Goal: Task Accomplishment & Management: Manage account settings

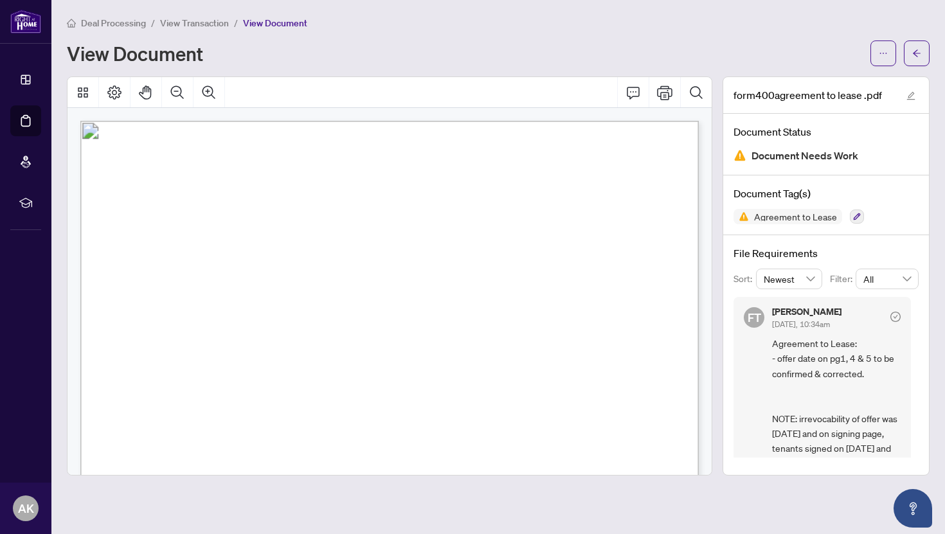
scroll to position [39, 0]
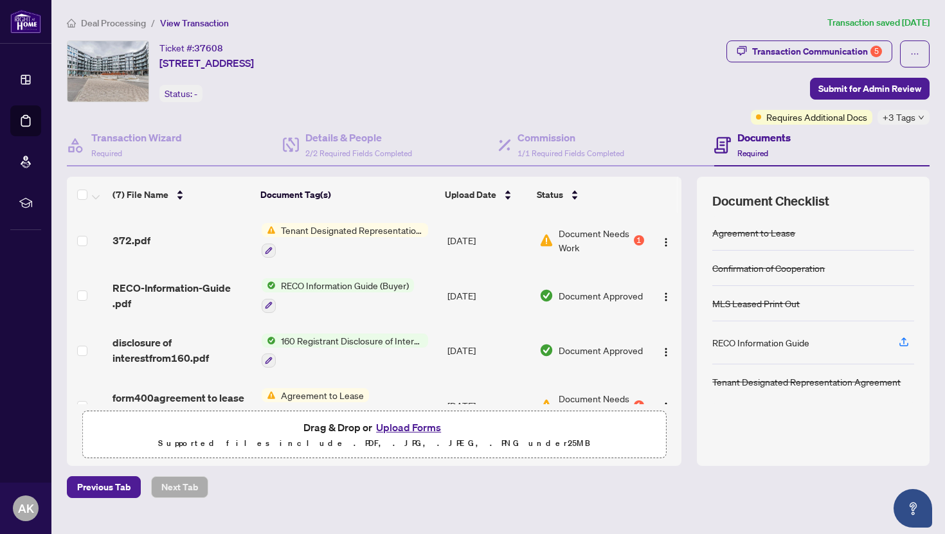
scroll to position [46, 0]
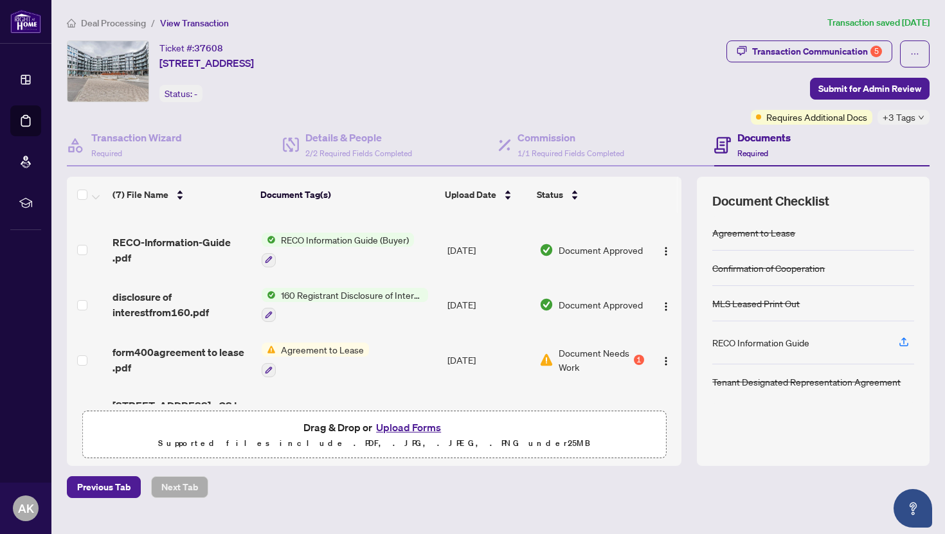
click at [584, 364] on span "Document Needs Work" at bounding box center [595, 360] width 73 height 28
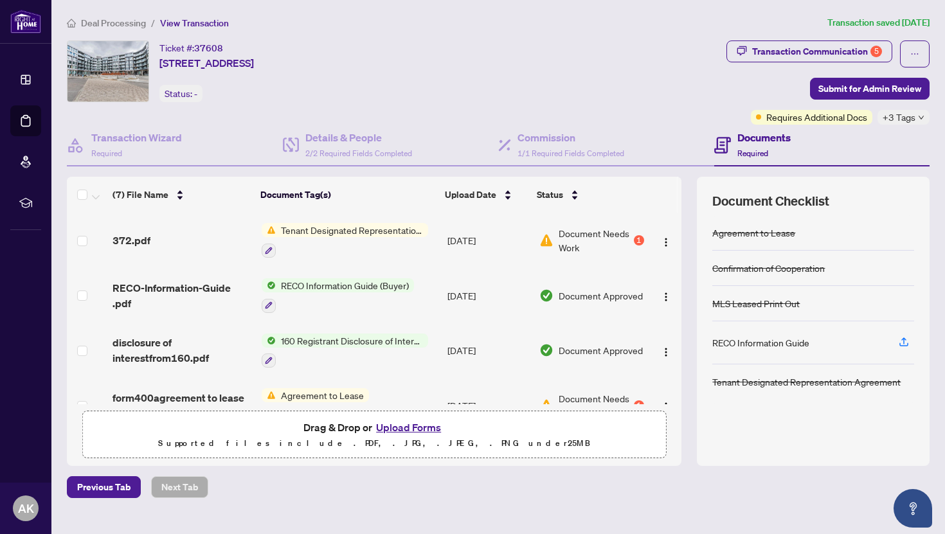
click at [421, 428] on button "Upload Forms" at bounding box center [408, 427] width 73 height 17
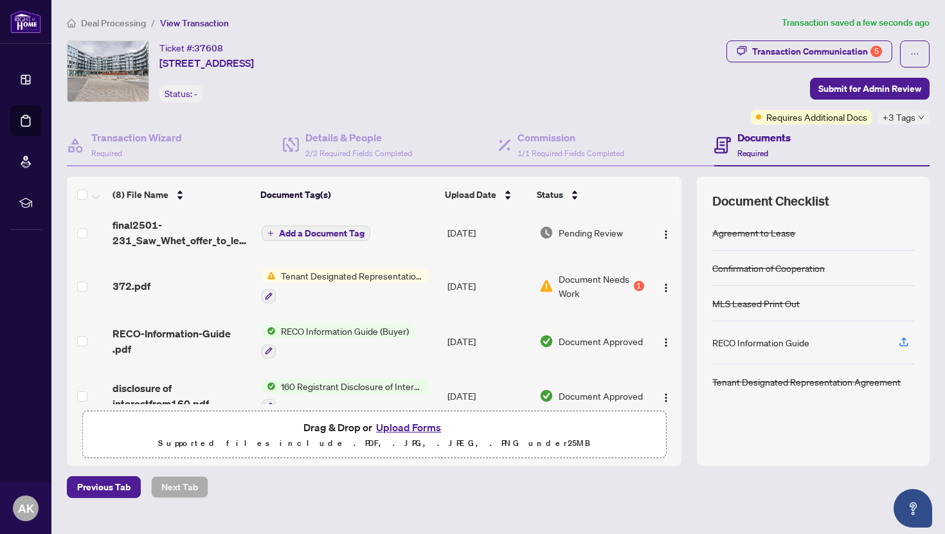
scroll to position [10, 0]
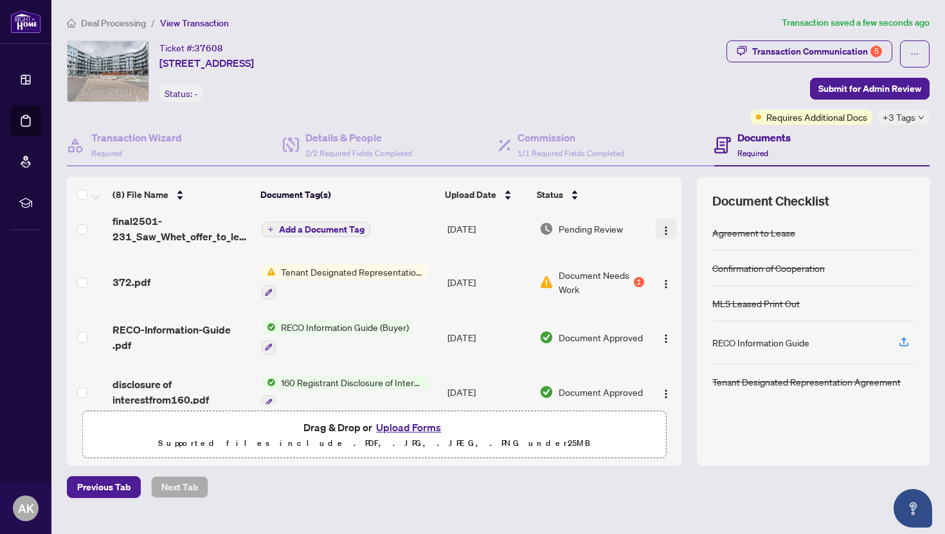
click at [661, 230] on img "button" at bounding box center [666, 231] width 10 height 10
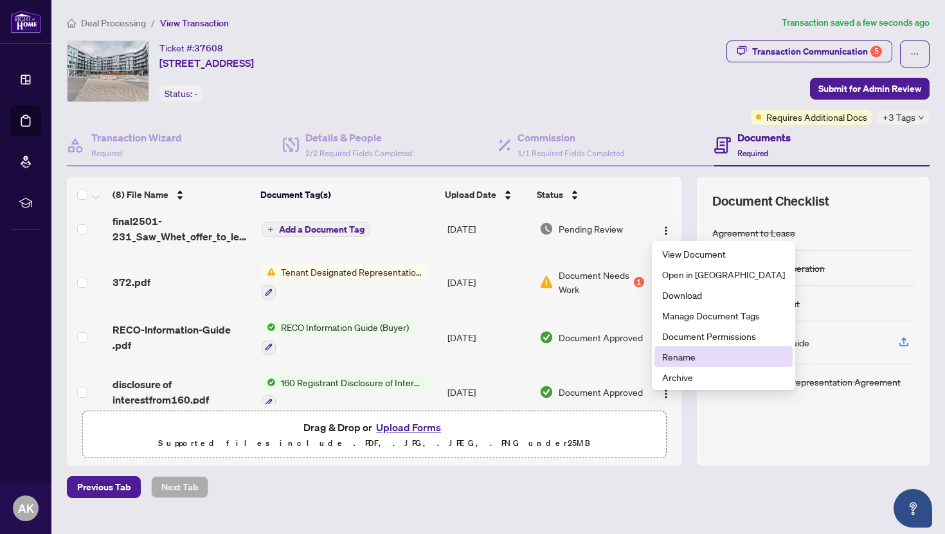
click at [692, 358] on span "Rename" at bounding box center [723, 357] width 123 height 14
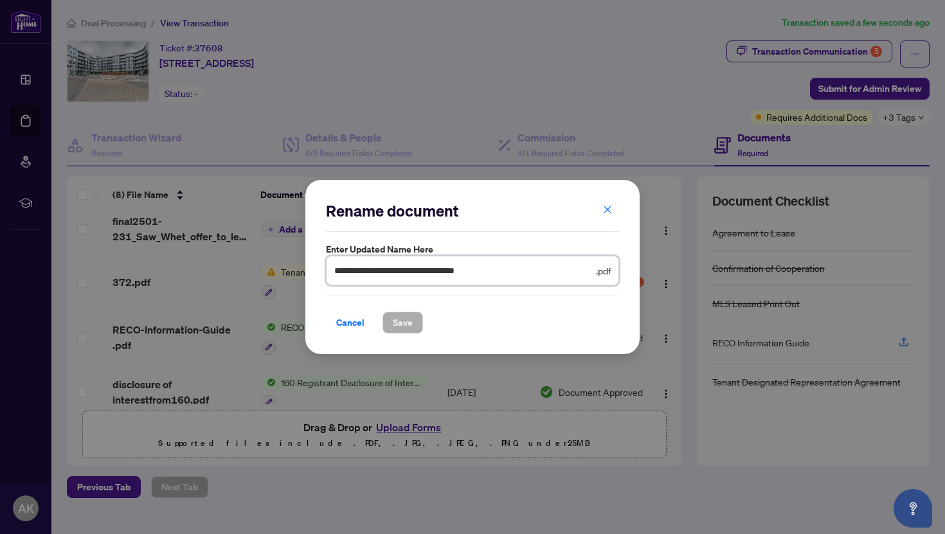
drag, startPoint x: 522, startPoint y: 265, endPoint x: 305, endPoint y: 275, distance: 217.0
click at [307, 275] on div "**********" at bounding box center [472, 267] width 334 height 175
type input "**********"
click at [397, 317] on span "Save" at bounding box center [403, 323] width 20 height 21
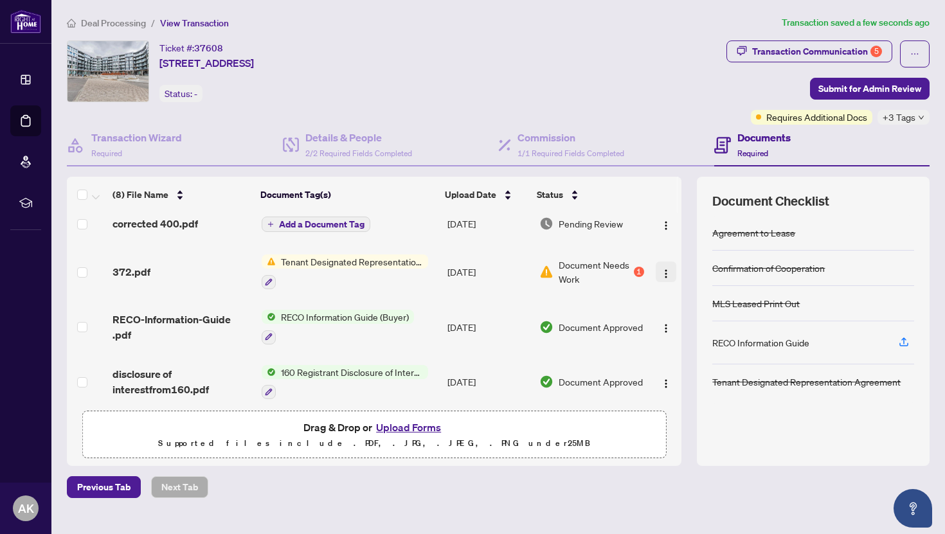
click at [663, 275] on img "button" at bounding box center [666, 274] width 10 height 10
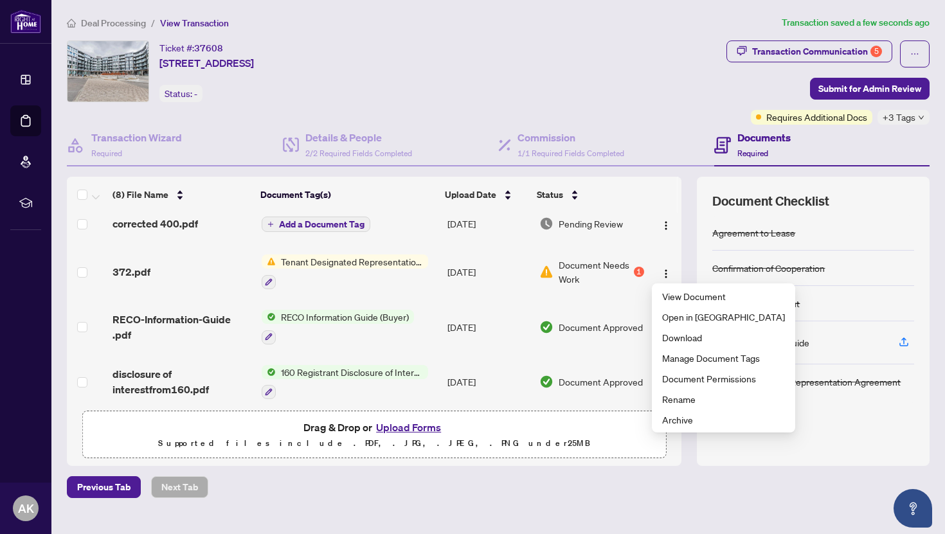
click at [551, 269] on div "Document Needs Work 1" at bounding box center [592, 272] width 105 height 28
